Goal: Information Seeking & Learning: Compare options

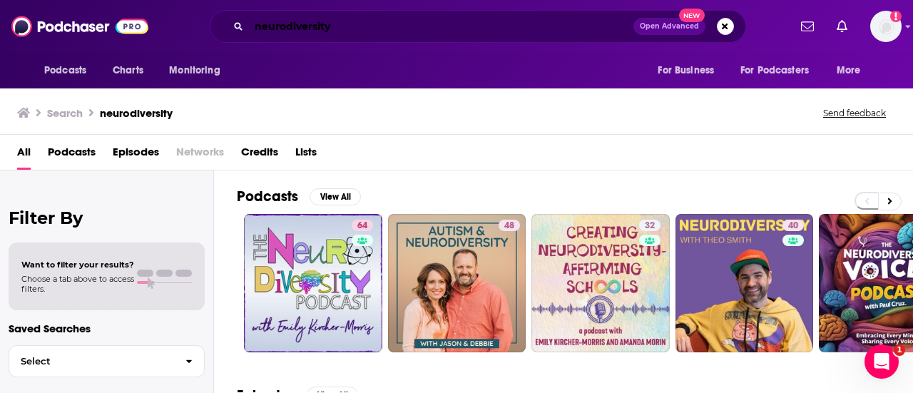
click at [475, 29] on input "neurodiversity" at bounding box center [441, 26] width 385 height 23
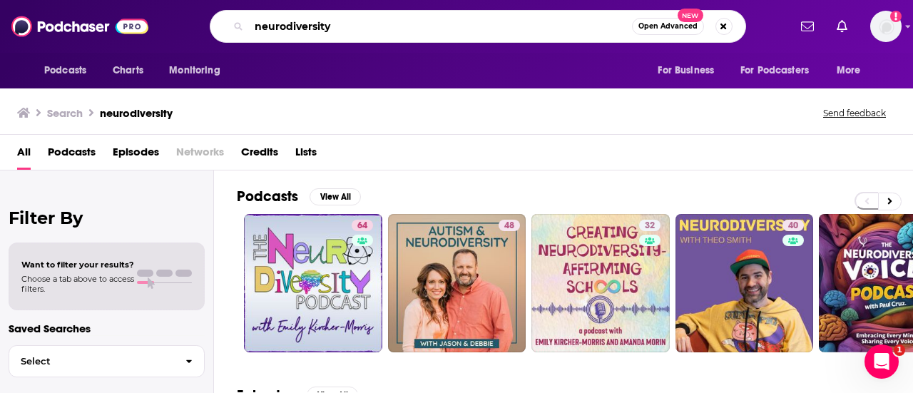
click at [475, 29] on input "neurodiversity" at bounding box center [440, 26] width 383 height 23
type input "psychology"
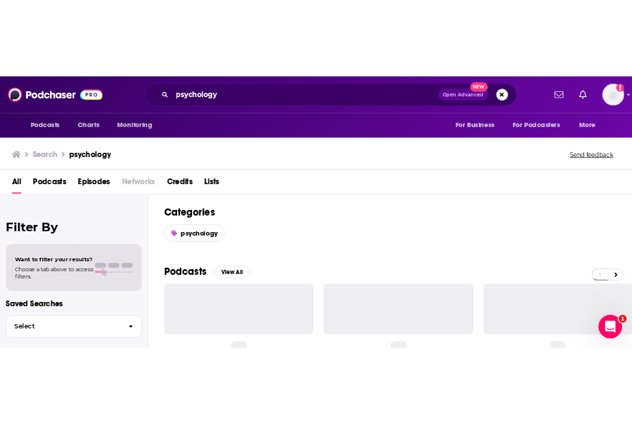
scroll to position [117, 0]
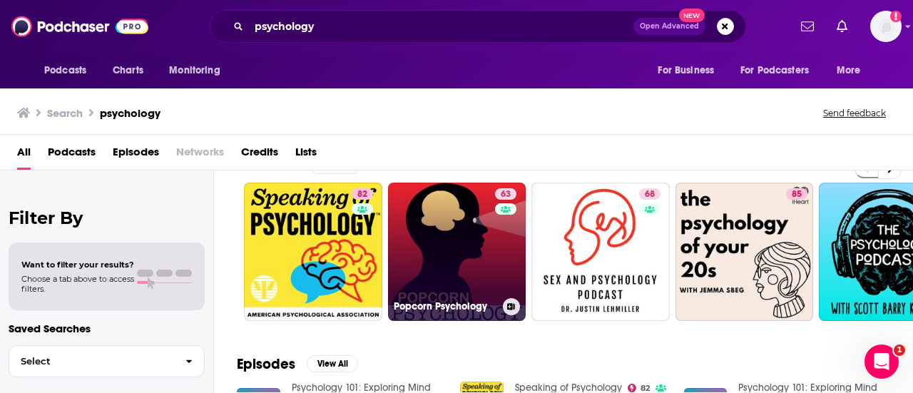
click at [459, 271] on link "63 Popcorn Psychology" at bounding box center [457, 252] width 138 height 138
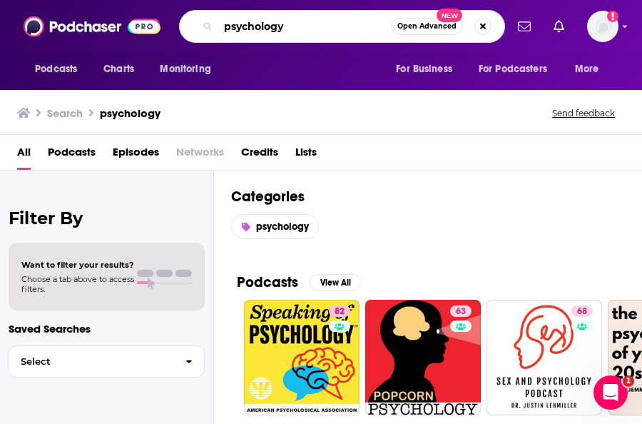
click at [320, 29] on input "psychology" at bounding box center [304, 26] width 173 height 23
type input "[PERSON_NAME]"
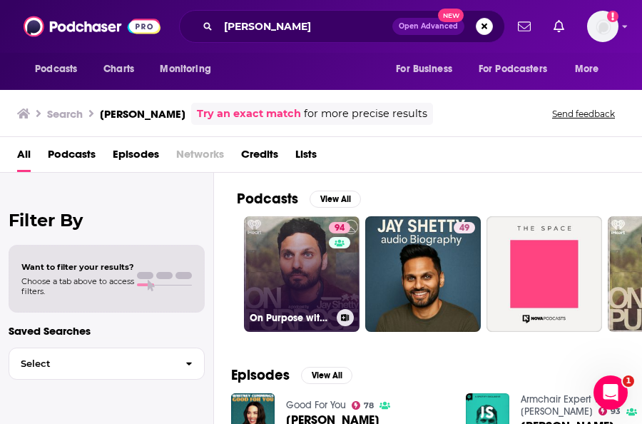
click at [303, 238] on link "94 On Purpose with [PERSON_NAME]" at bounding box center [302, 274] width 116 height 116
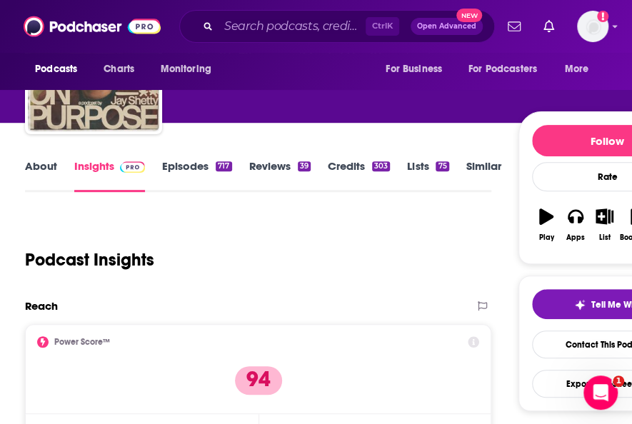
click at [474, 165] on link "Similar" at bounding box center [483, 175] width 35 height 33
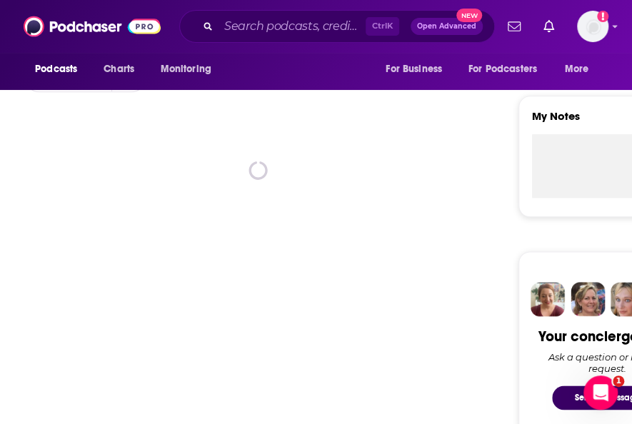
scroll to position [469, 0]
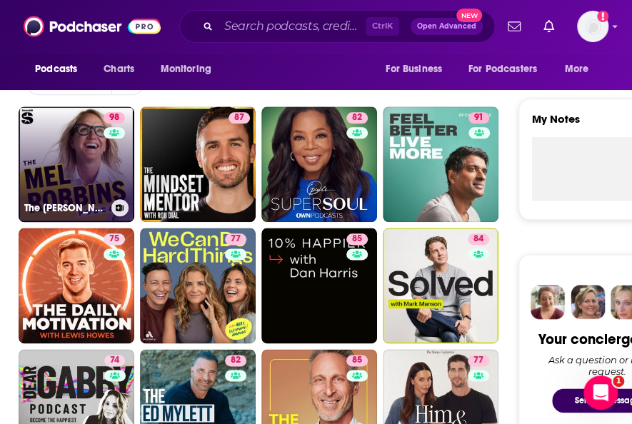
click at [56, 138] on link "98 The [PERSON_NAME] Podcast" at bounding box center [77, 164] width 116 height 116
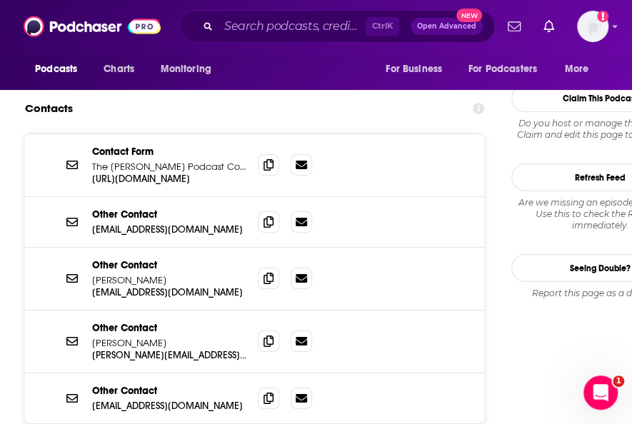
scroll to position [1582, 0]
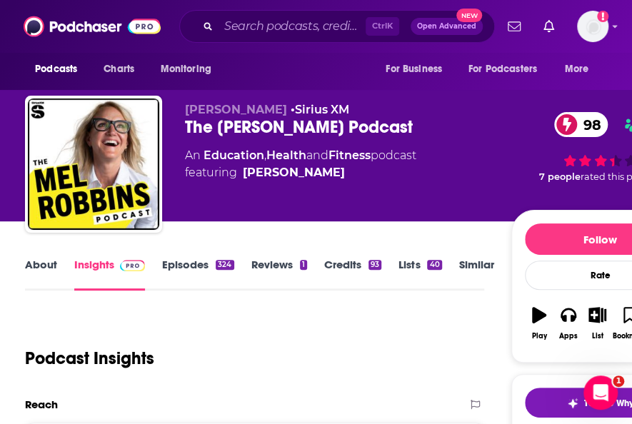
click at [101, 332] on div "Podcast Insights" at bounding box center [248, 349] width 447 height 73
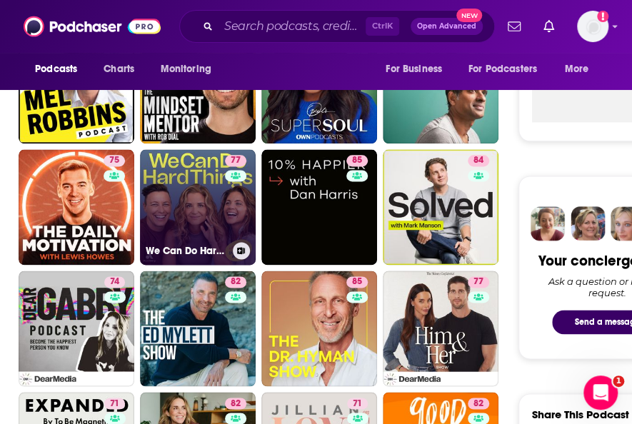
scroll to position [547, 0]
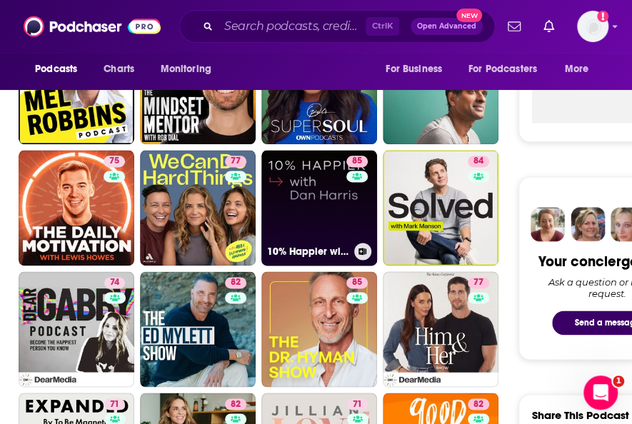
click at [338, 229] on link "85 10% Happier with [PERSON_NAME]" at bounding box center [319, 208] width 116 height 116
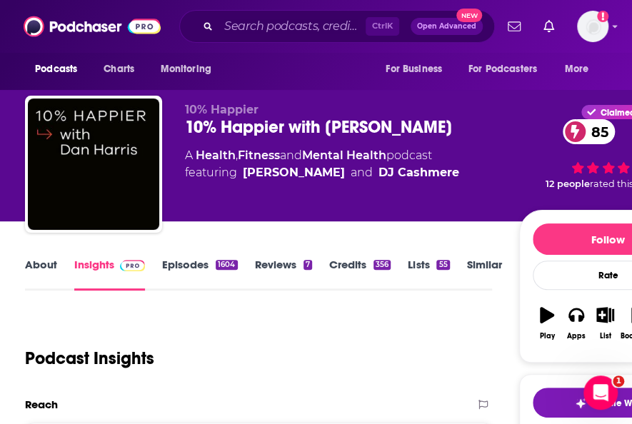
click at [45, 273] on link "About" at bounding box center [41, 274] width 32 height 33
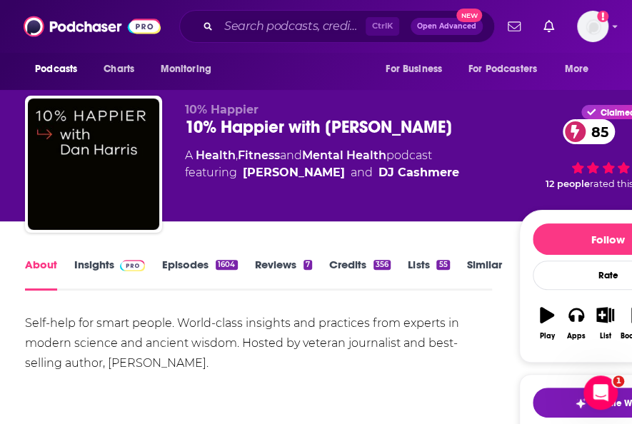
click at [465, 268] on div "Lists 55" at bounding box center [436, 274] width 59 height 33
click at [478, 266] on link "Similar" at bounding box center [484, 274] width 35 height 33
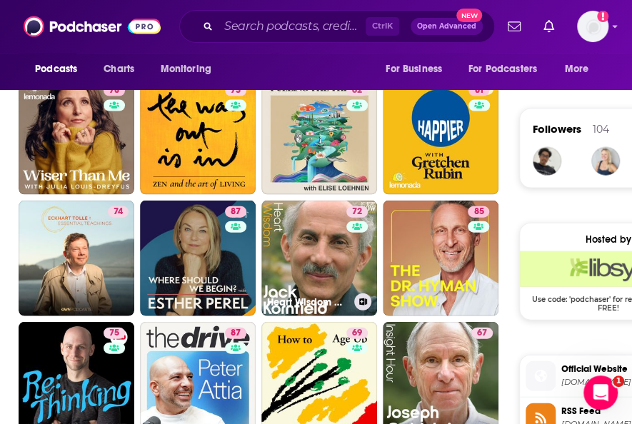
scroll to position [896, 0]
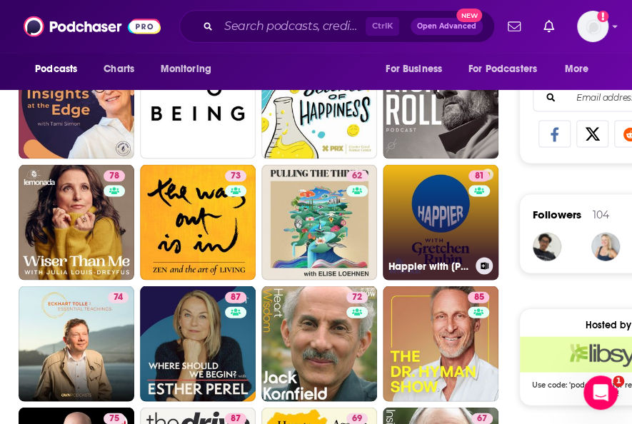
click at [451, 199] on link "81 Happier with [PERSON_NAME]" at bounding box center [440, 222] width 116 height 116
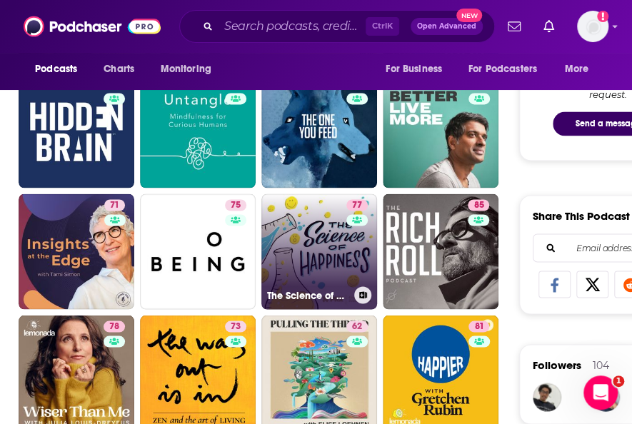
scroll to position [744, 0]
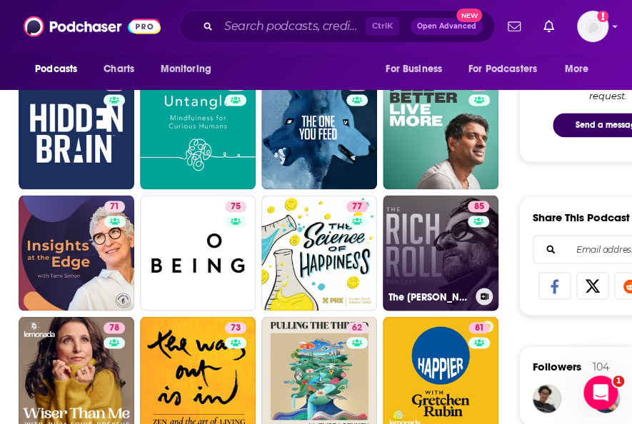
click at [398, 253] on link "85 The [PERSON_NAME] Podcast" at bounding box center [440, 253] width 116 height 116
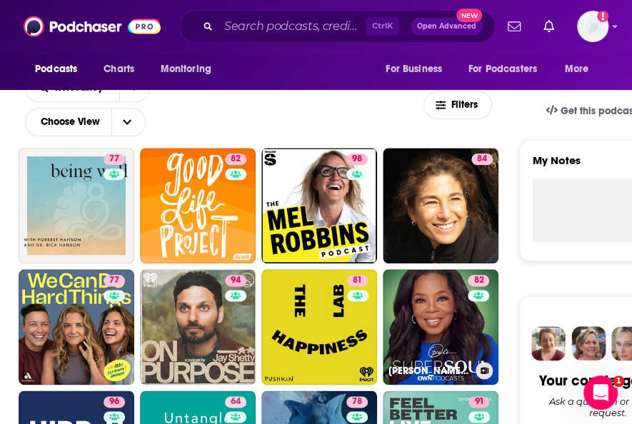
scroll to position [464, 0]
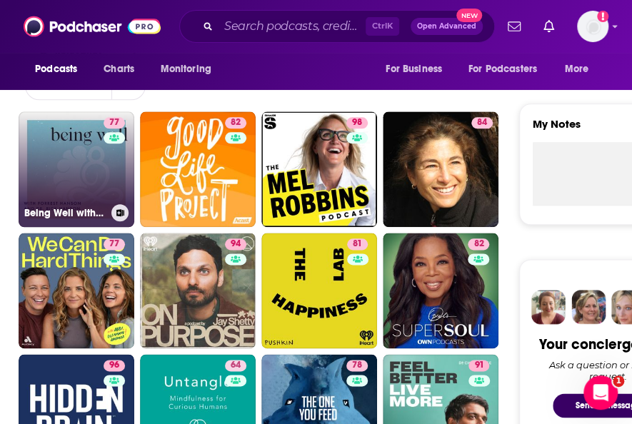
click at [81, 171] on link "77 Being Well with [PERSON_NAME] and Dr. [PERSON_NAME]" at bounding box center [77, 169] width 116 height 116
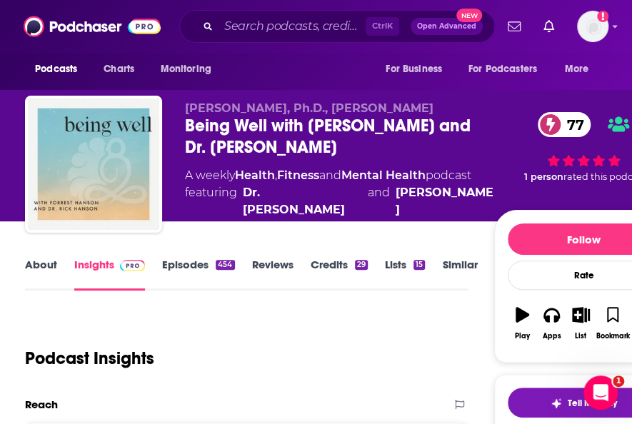
click at [39, 275] on link "About" at bounding box center [41, 274] width 32 height 33
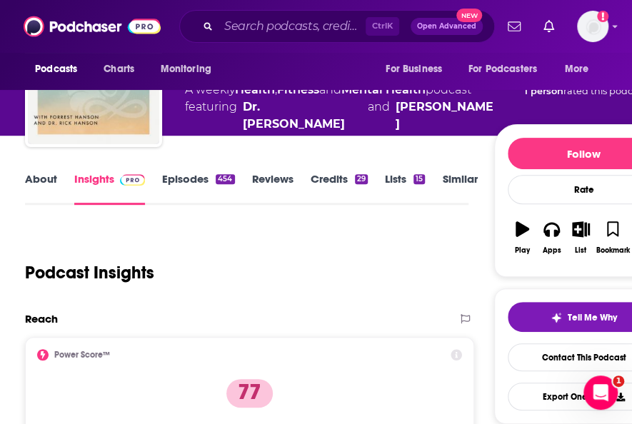
scroll to position [230, 0]
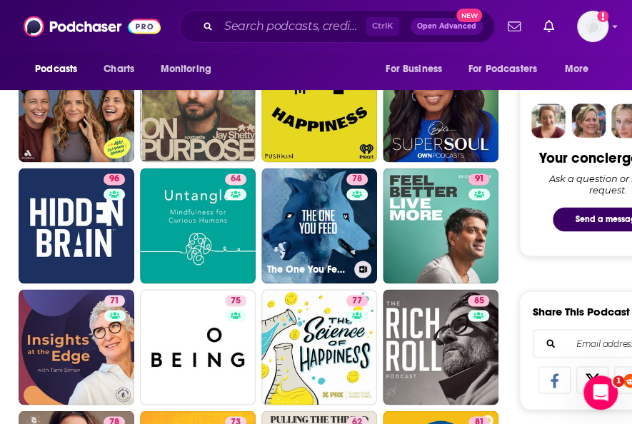
scroll to position [590, 0]
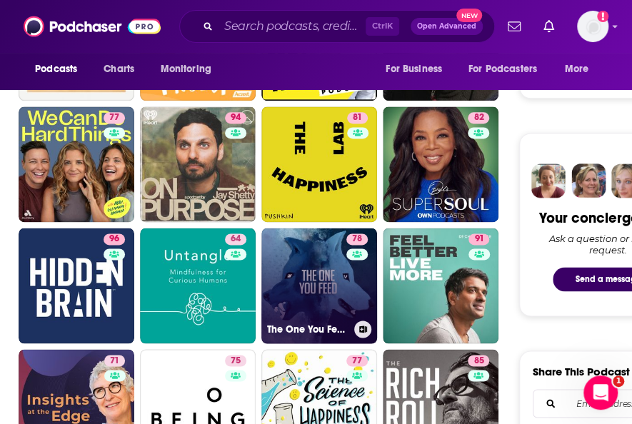
click at [303, 283] on link "78 The One You Feed" at bounding box center [319, 286] width 116 height 116
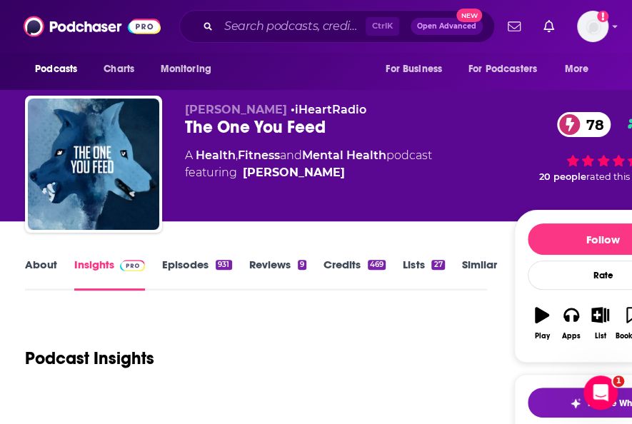
click at [41, 266] on link "About" at bounding box center [41, 274] width 32 height 33
click at [27, 266] on link "About" at bounding box center [41, 274] width 32 height 33
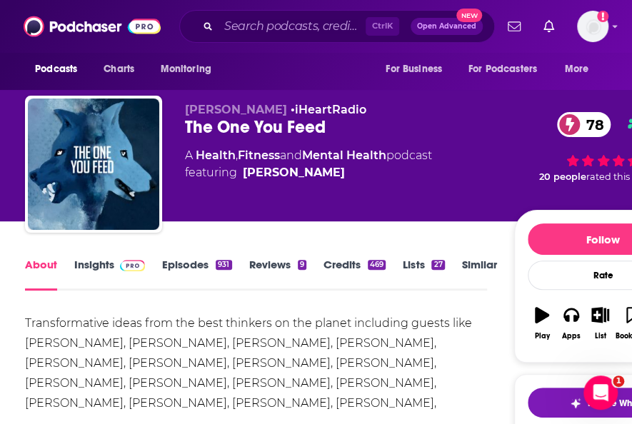
click at [493, 279] on link "Similar" at bounding box center [479, 274] width 35 height 33
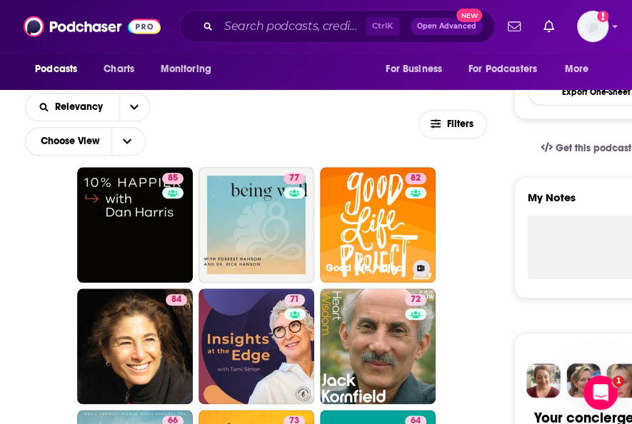
scroll to position [394, 0]
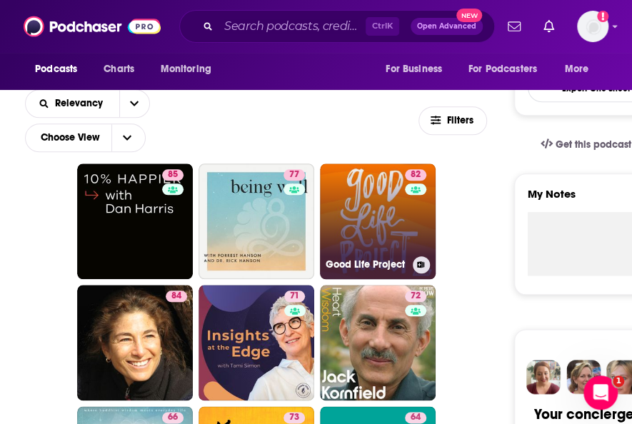
click at [320, 210] on link "82 Good Life Project" at bounding box center [378, 221] width 116 height 116
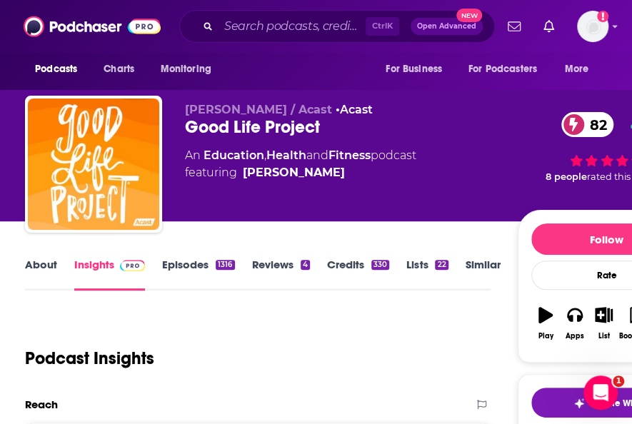
click at [50, 268] on link "About" at bounding box center [41, 274] width 32 height 33
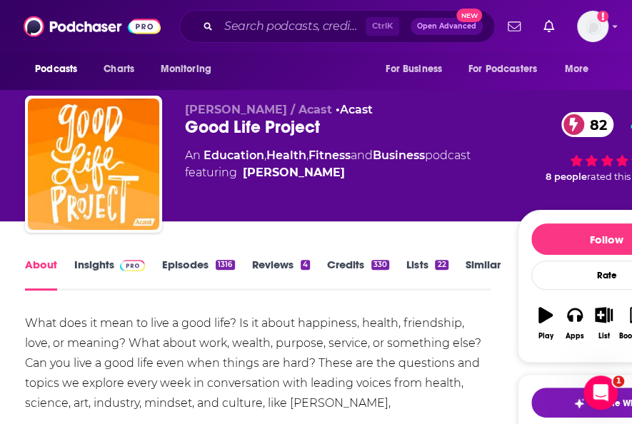
click at [475, 266] on link "Similar" at bounding box center [482, 274] width 35 height 33
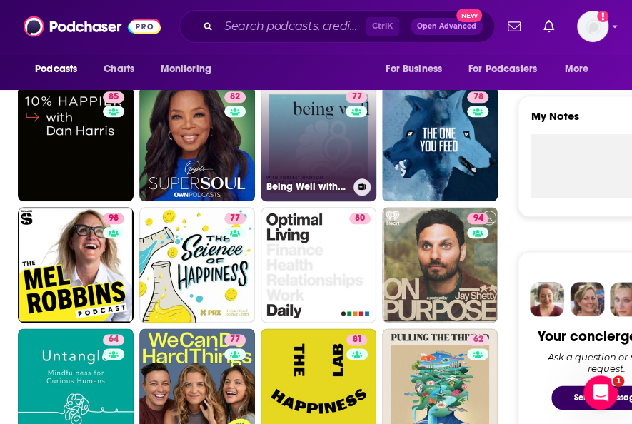
scroll to position [508, 0]
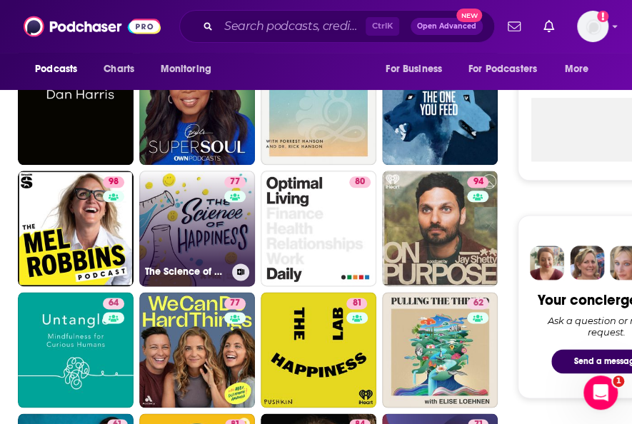
click at [213, 240] on link "77 The Science of Happiness" at bounding box center [197, 229] width 116 height 116
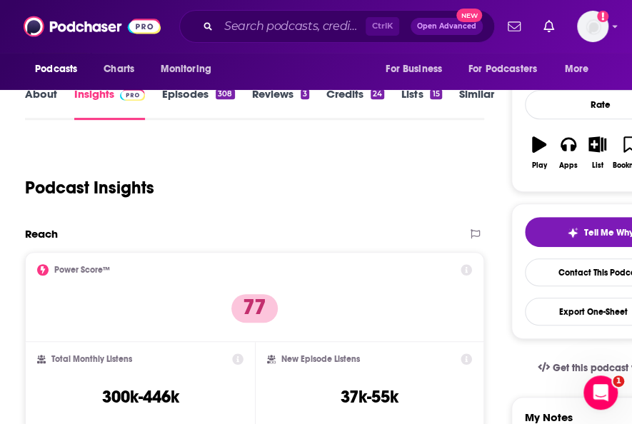
scroll to position [168, 0]
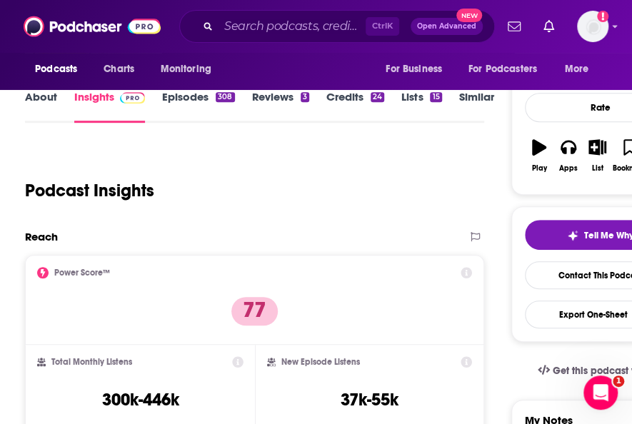
click at [40, 119] on link "About" at bounding box center [41, 106] width 32 height 33
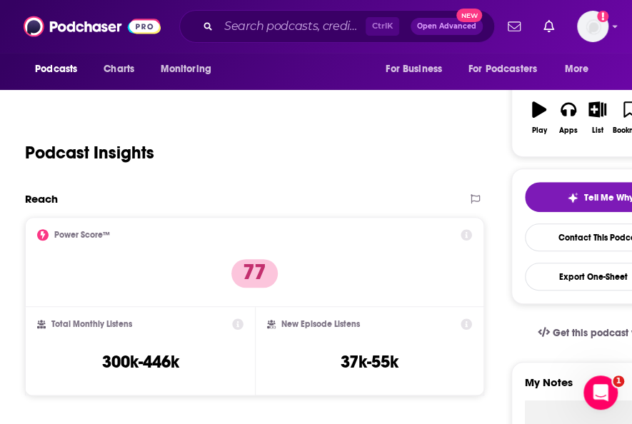
scroll to position [381, 0]
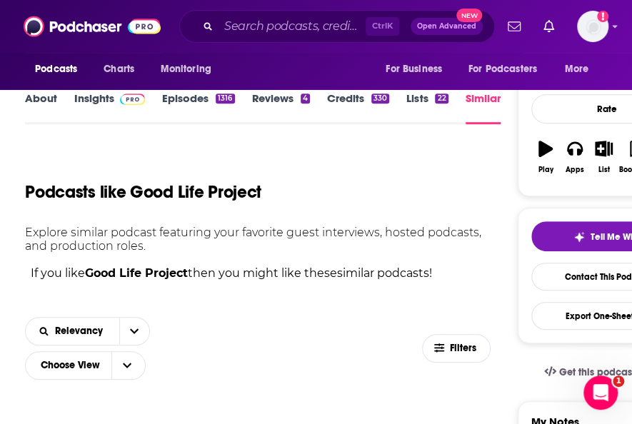
scroll to position [166, 0]
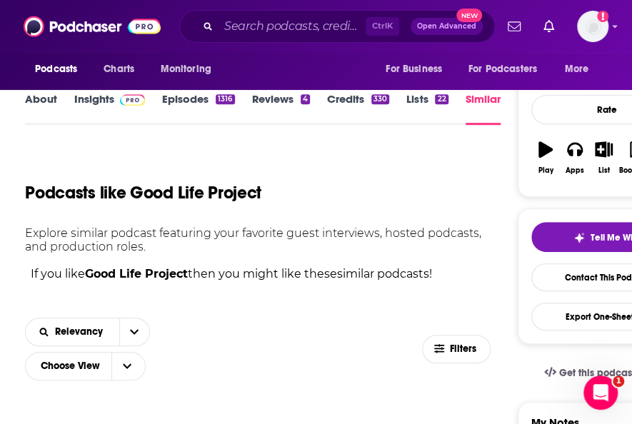
click at [39, 99] on link "About" at bounding box center [41, 108] width 32 height 33
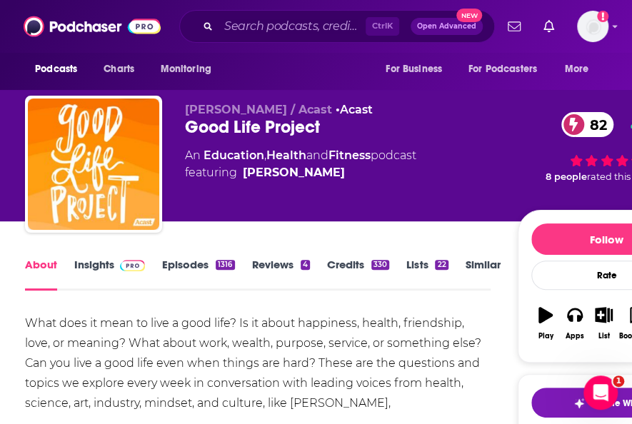
click at [476, 272] on link "Similar" at bounding box center [482, 274] width 35 height 33
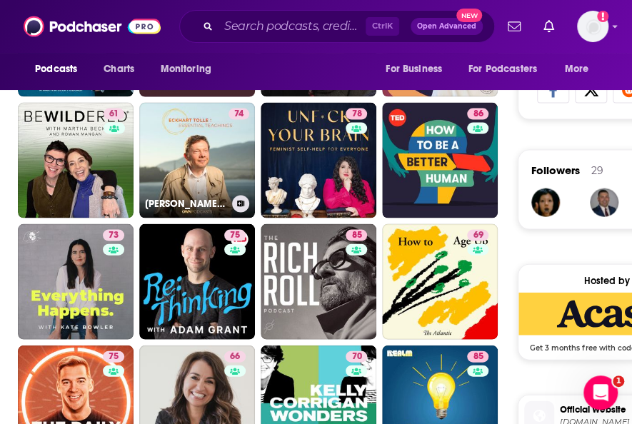
scroll to position [941, 0]
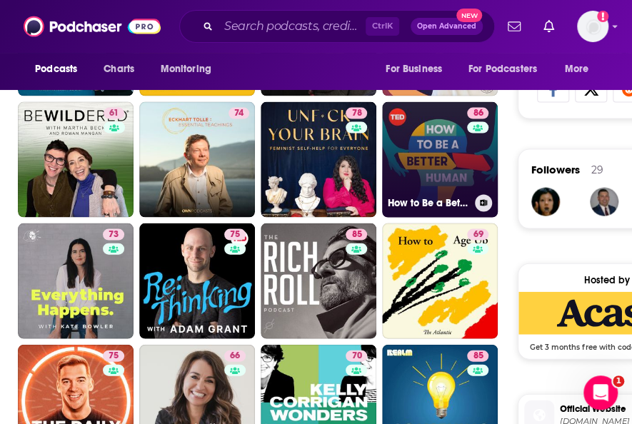
click at [432, 145] on link "86 How to Be a Better Human" at bounding box center [440, 159] width 116 height 116
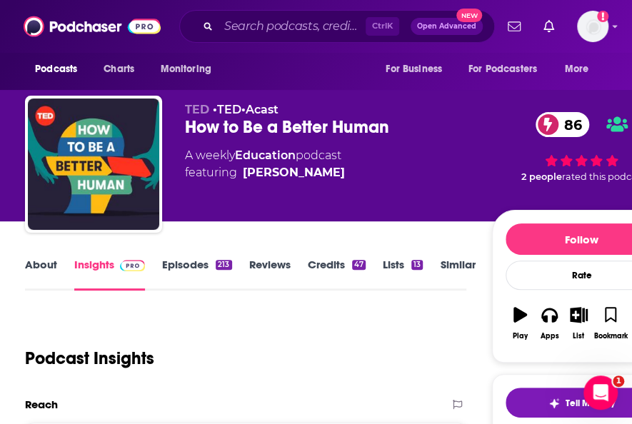
scroll to position [117, 0]
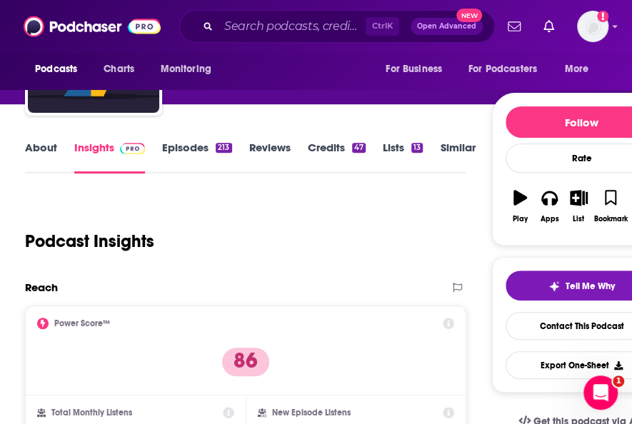
click at [36, 156] on link "About" at bounding box center [41, 157] width 32 height 33
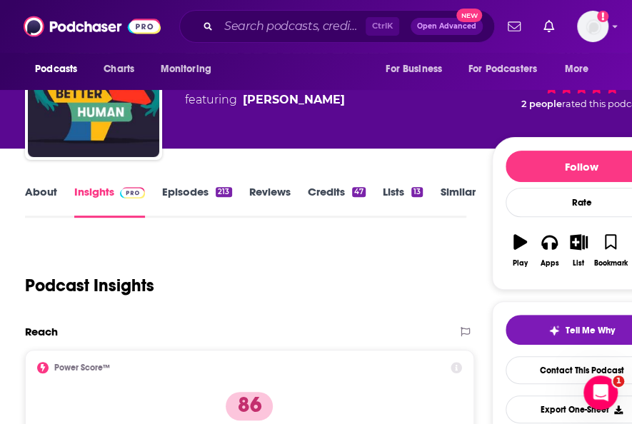
scroll to position [71, 0]
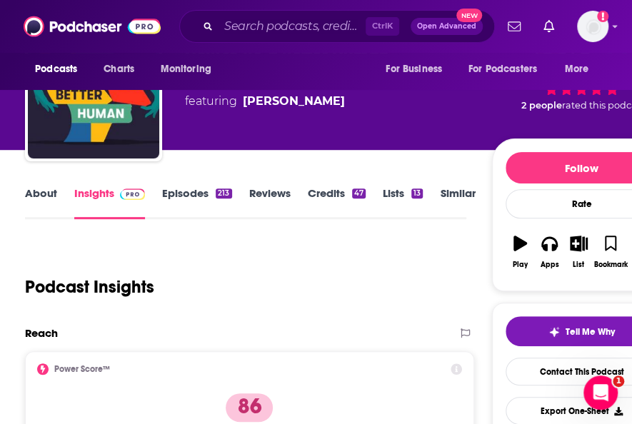
click at [451, 195] on link "Similar" at bounding box center [457, 202] width 35 height 33
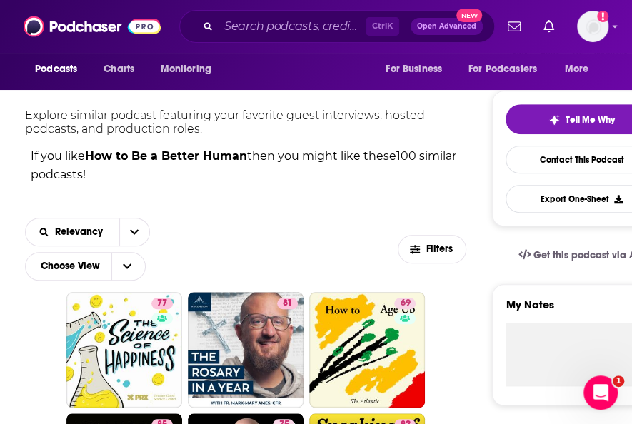
scroll to position [515, 0]
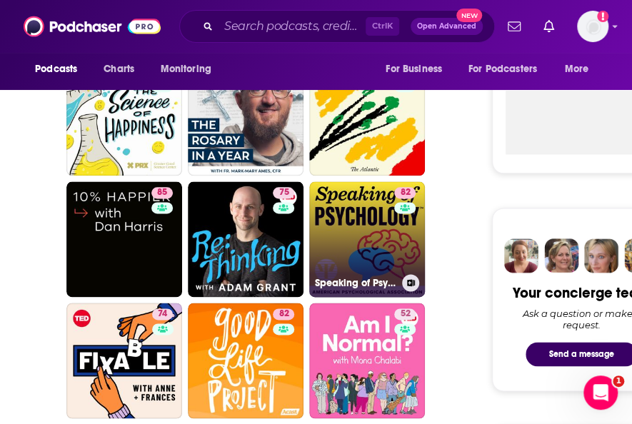
click at [390, 252] on link "82 Speaking of Psychology" at bounding box center [367, 239] width 116 height 116
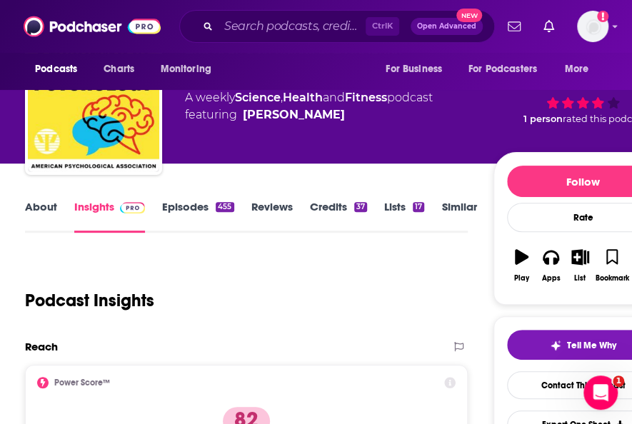
scroll to position [57, 0]
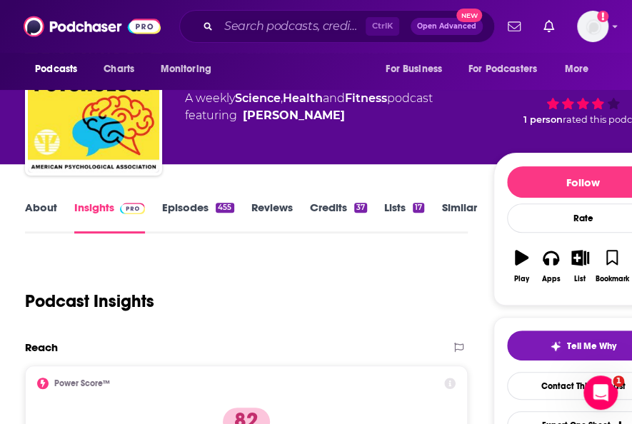
click at [454, 206] on link "Similar" at bounding box center [458, 217] width 35 height 33
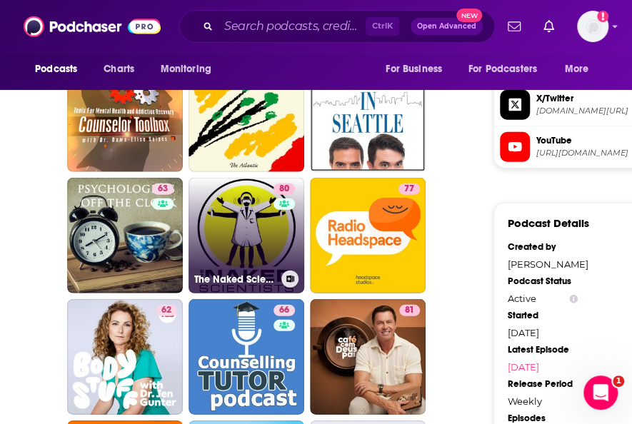
scroll to position [1411, 0]
